Goal: Check status: Check status

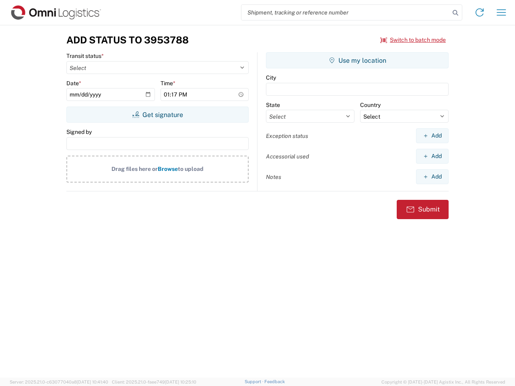
click at [345, 12] on input "search" at bounding box center [345, 12] width 208 height 15
click at [455, 13] on icon at bounding box center [454, 12] width 11 height 11
click at [479, 12] on icon at bounding box center [479, 12] width 13 height 13
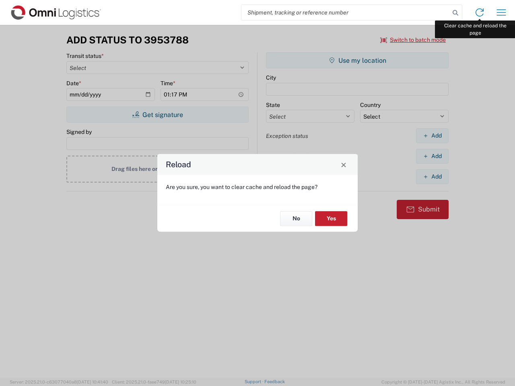
click at [501, 12] on div "Reload Are you sure, you want to clear cache and reload the page? No Yes" at bounding box center [257, 193] width 515 height 386
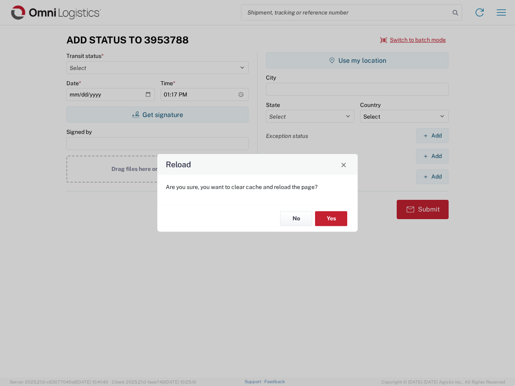
click at [413, 40] on div "Reload Are you sure, you want to clear cache and reload the page? No Yes" at bounding box center [257, 193] width 515 height 386
click at [157, 115] on div "Reload Are you sure, you want to clear cache and reload the page? No Yes" at bounding box center [257, 193] width 515 height 386
click at [357, 60] on div "Reload Are you sure, you want to clear cache and reload the page? No Yes" at bounding box center [257, 193] width 515 height 386
click at [432, 135] on div "Reload Are you sure, you want to clear cache and reload the page? No Yes" at bounding box center [257, 193] width 515 height 386
click at [432, 156] on div "Reload Are you sure, you want to clear cache and reload the page? No Yes" at bounding box center [257, 193] width 515 height 386
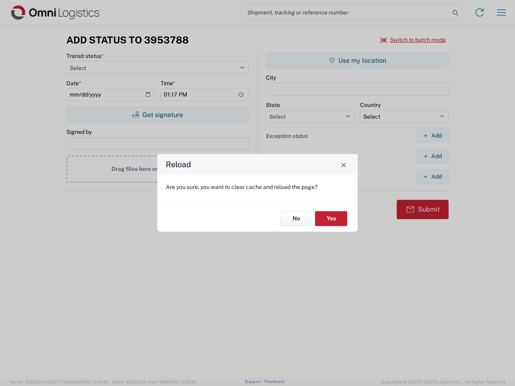
click at [432, 176] on div "Reload Are you sure, you want to clear cache and reload the page? No Yes" at bounding box center [257, 193] width 515 height 386
